Goal: Use online tool/utility: Utilize a website feature to perform a specific function

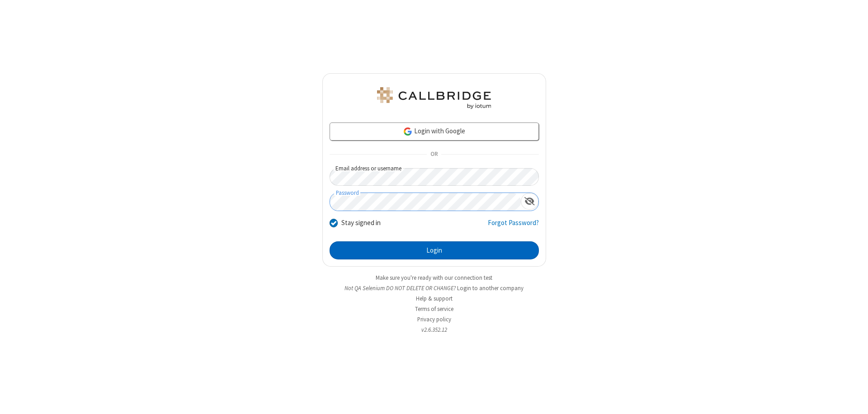
click at [434, 250] on button "Login" at bounding box center [434, 250] width 209 height 18
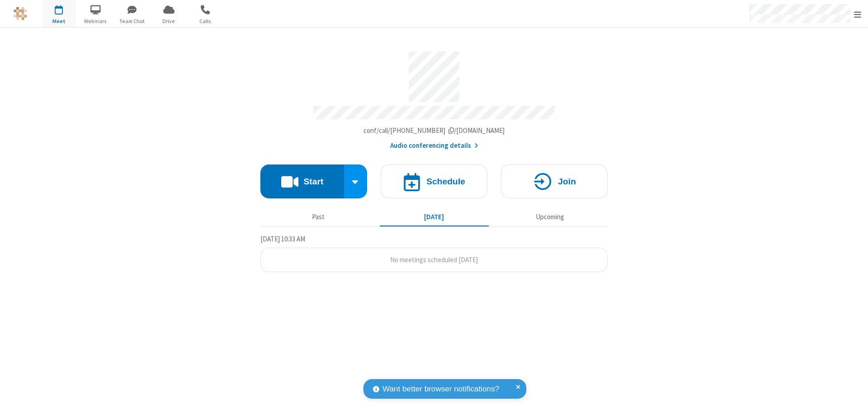
click at [302, 177] on button "Start" at bounding box center [302, 182] width 84 height 34
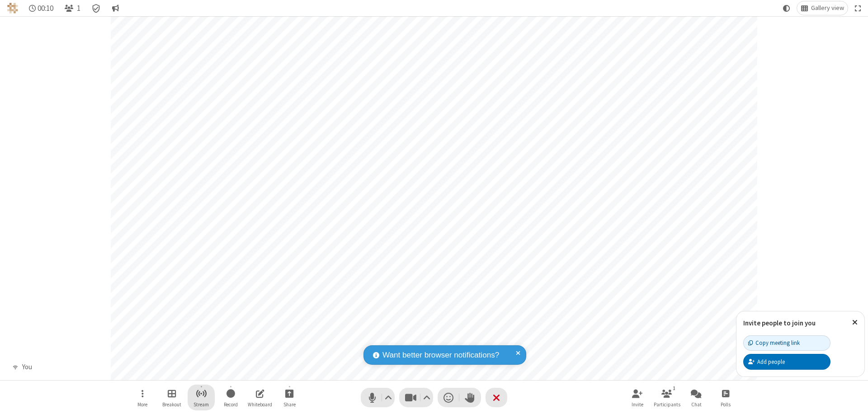
click at [201, 397] on span "Start streaming" at bounding box center [201, 393] width 11 height 11
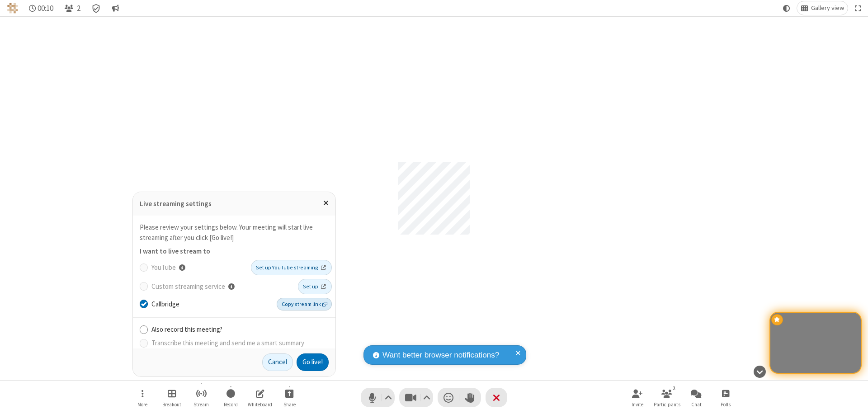
click at [305, 304] on span "Copy stream link" at bounding box center [305, 304] width 46 height 8
click at [312, 362] on button "Go live!" at bounding box center [313, 363] width 32 height 18
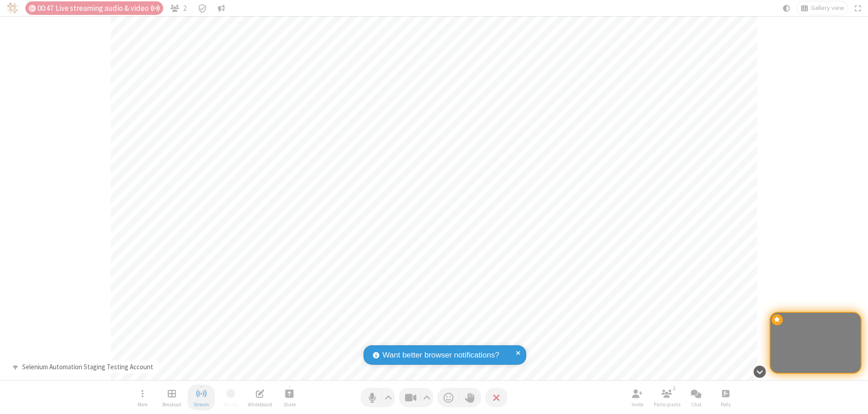
click at [201, 397] on span "Stop streaming" at bounding box center [201, 393] width 11 height 11
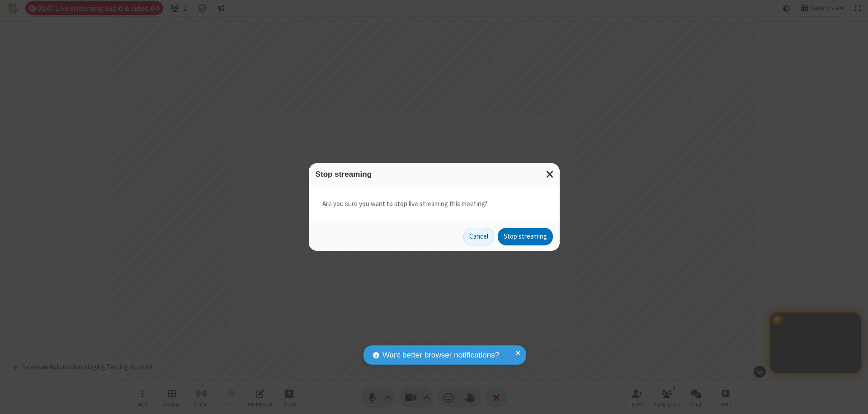
click at [525, 236] on button "Stop streaming" at bounding box center [525, 237] width 55 height 18
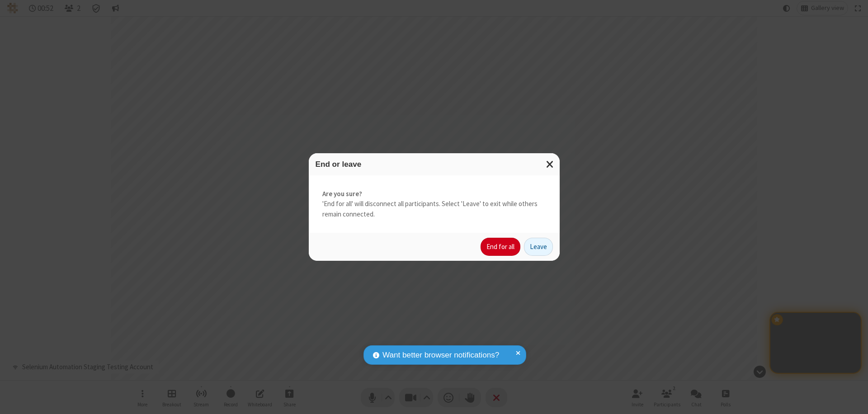
click at [501, 247] on button "End for all" at bounding box center [501, 247] width 40 height 18
